Goal: Task Accomplishment & Management: Use online tool/utility

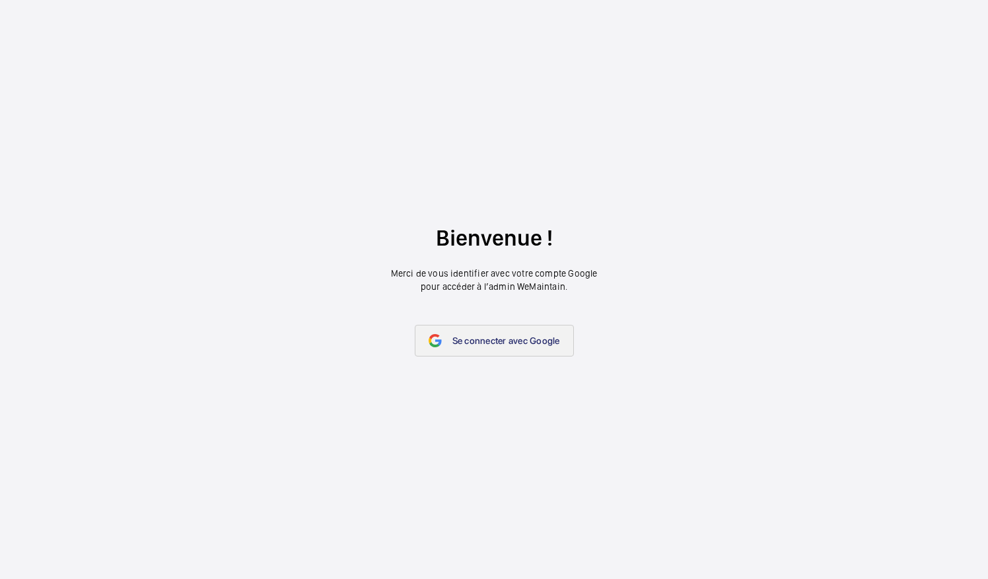
click at [502, 347] on link "Se connecter avec Google" at bounding box center [494, 341] width 159 height 32
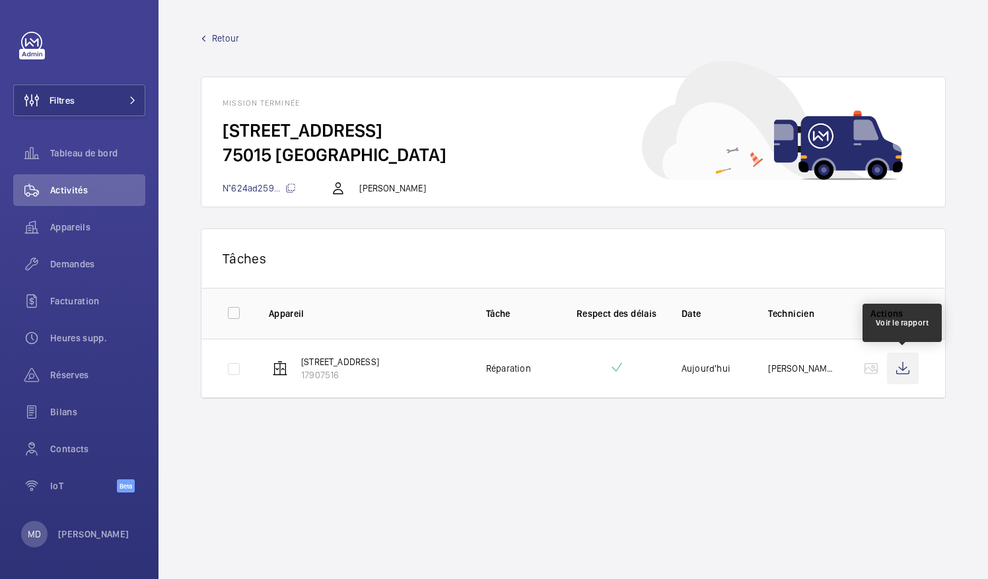
click at [912, 363] on wm-front-icon-button at bounding box center [903, 369] width 32 height 32
